Goal: Task Accomplishment & Management: Use online tool/utility

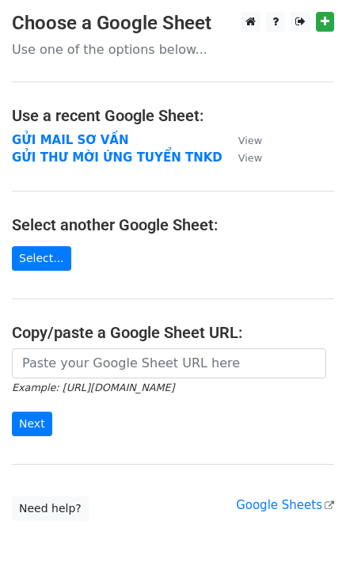
click at [85, 142] on strong "GỬI MAIL SƠ VẤN" at bounding box center [70, 140] width 116 height 14
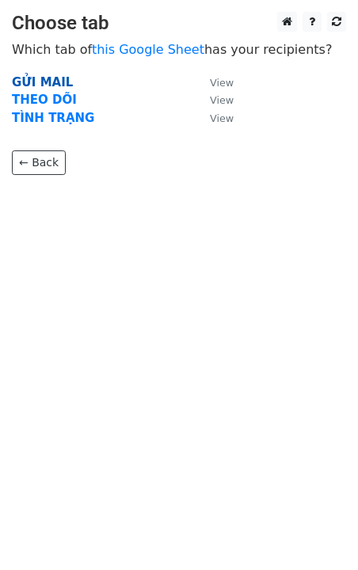
click at [53, 85] on strong "GỬI MAIL" at bounding box center [42, 82] width 61 height 14
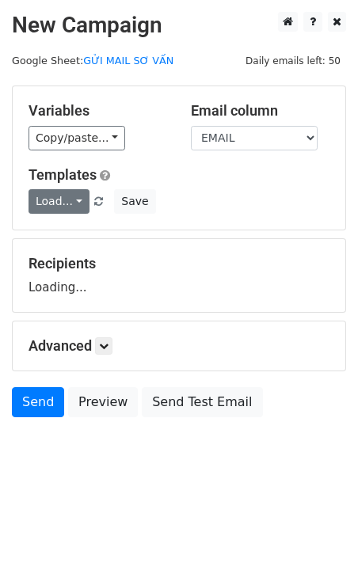
click at [72, 204] on link "Load..." at bounding box center [58, 201] width 61 height 25
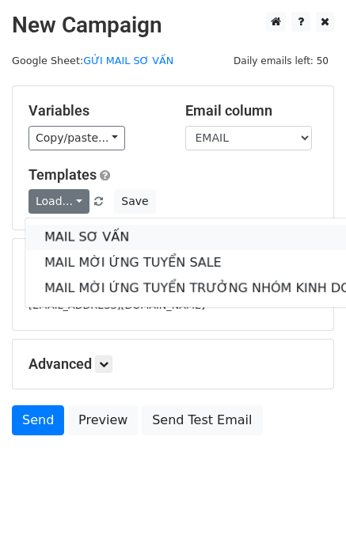
click at [121, 236] on link "MAIL SƠ VẤN" at bounding box center [210, 237] width 371 height 25
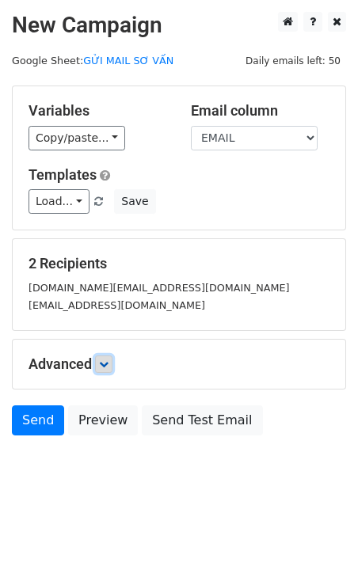
click at [106, 364] on icon at bounding box center [103, 363] width 9 height 9
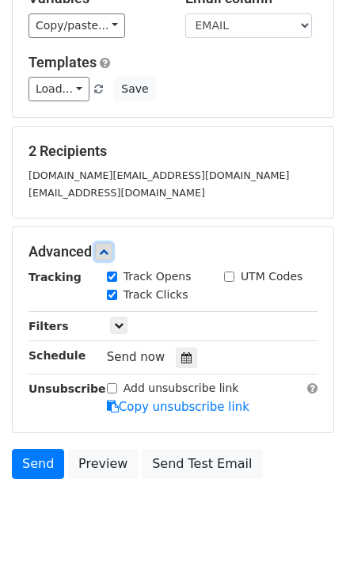
scroll to position [154, 0]
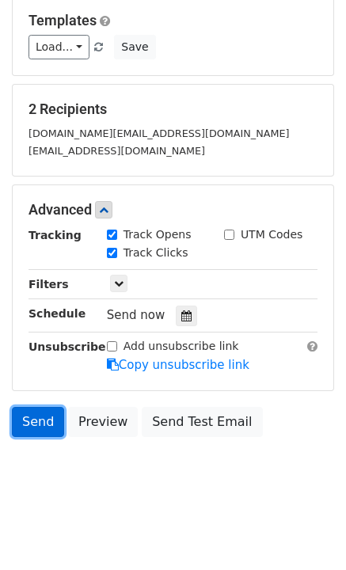
click at [36, 427] on link "Send" at bounding box center [38, 422] width 52 height 30
